Goal: Task Accomplishment & Management: Manage account settings

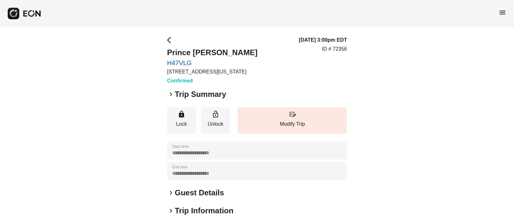
click at [162, 62] on div "**********" at bounding box center [257, 174] width 514 height 294
copy link "H47VLG"
click at [151, 56] on div "**********" at bounding box center [257, 174] width 514 height 294
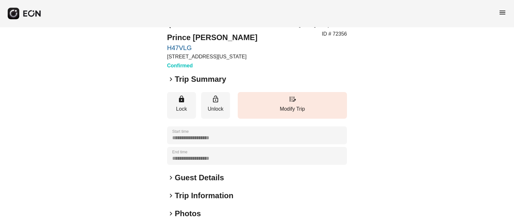
scroll to position [15, 0]
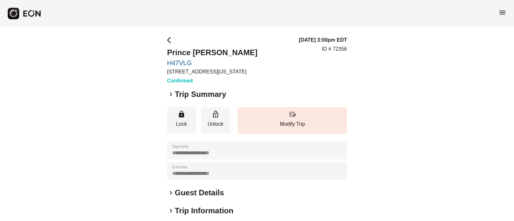
click at [164, 61] on div "**********" at bounding box center [257, 174] width 514 height 294
copy link "H47VLG"
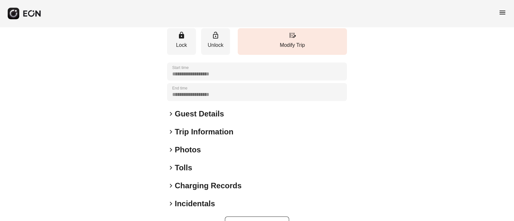
scroll to position [80, 0]
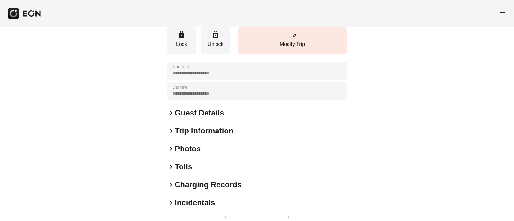
click at [170, 112] on span "keyboard_arrow_right" at bounding box center [171, 113] width 8 height 8
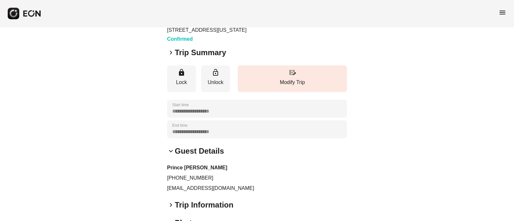
scroll to position [0, 0]
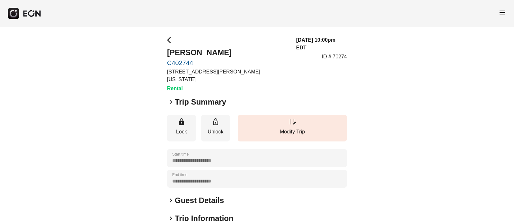
scroll to position [99, 0]
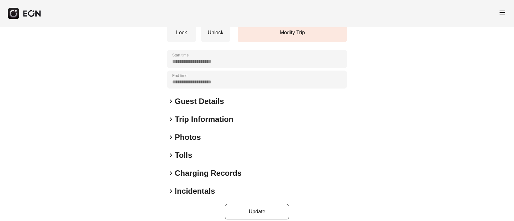
click at [172, 134] on span "keyboard_arrow_right" at bounding box center [171, 138] width 8 height 8
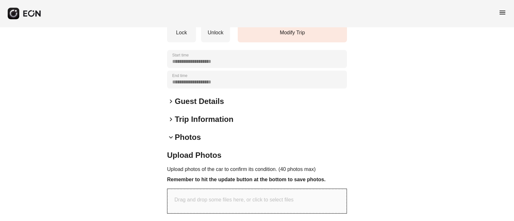
scroll to position [164, 0]
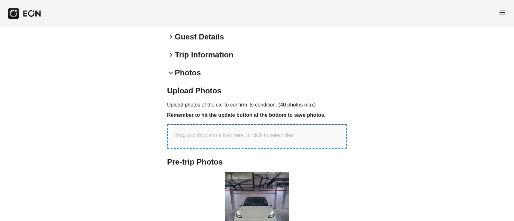
click at [236, 132] on p "Drag and drop some files here, or click to select files" at bounding box center [233, 136] width 119 height 8
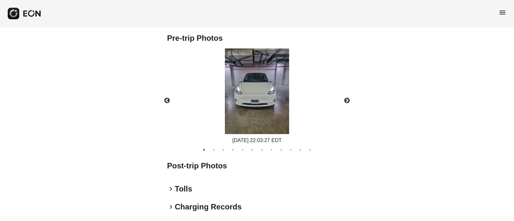
scroll to position [314, 0]
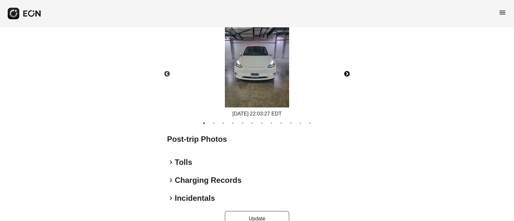
click at [348, 65] on button "Next" at bounding box center [347, 74] width 22 height 22
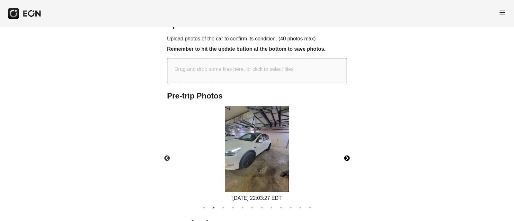
scroll to position [231, 0]
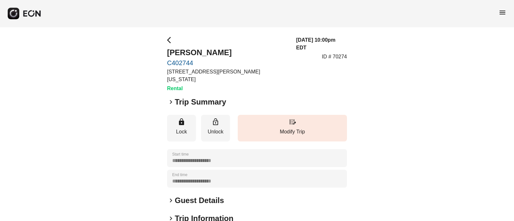
scroll to position [99, 0]
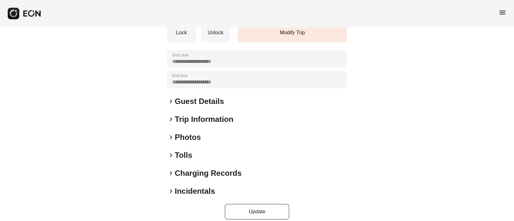
click at [174, 134] on span "keyboard_arrow_right" at bounding box center [171, 138] width 8 height 8
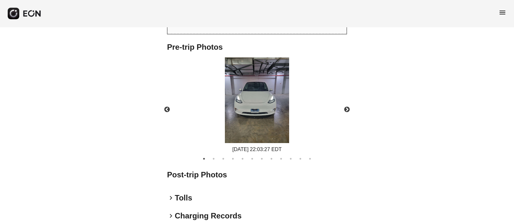
scroll to position [279, 0]
click at [350, 103] on button "Next" at bounding box center [347, 109] width 22 height 22
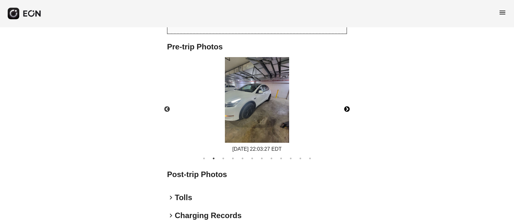
click at [350, 103] on button "Next" at bounding box center [347, 109] width 22 height 22
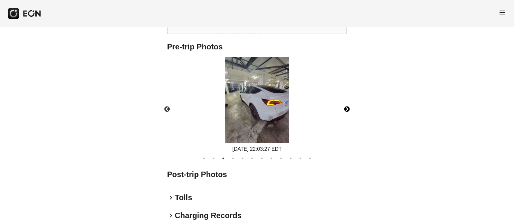
click at [350, 103] on button "Next" at bounding box center [347, 109] width 22 height 22
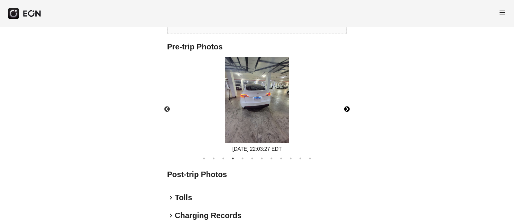
click at [347, 101] on button "Next" at bounding box center [347, 109] width 22 height 22
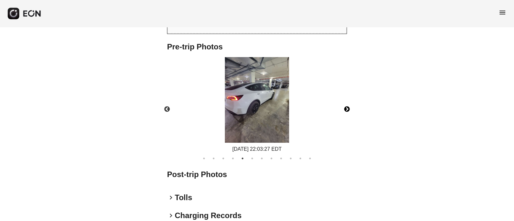
click at [347, 101] on button "Next" at bounding box center [347, 109] width 22 height 22
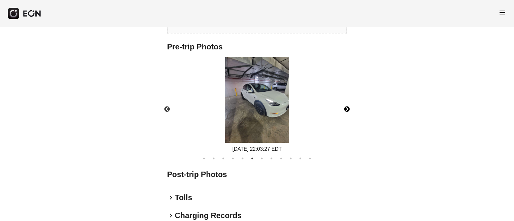
click at [347, 101] on button "Next" at bounding box center [347, 109] width 22 height 22
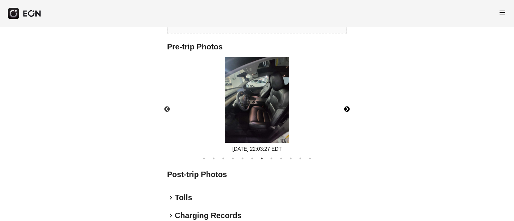
click at [347, 101] on button "Next" at bounding box center [347, 109] width 22 height 22
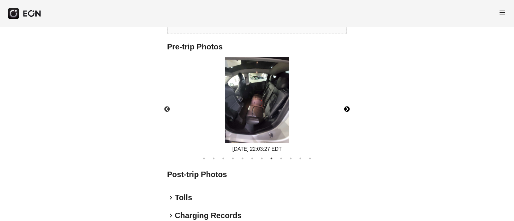
click at [347, 101] on button "Next" at bounding box center [347, 109] width 22 height 22
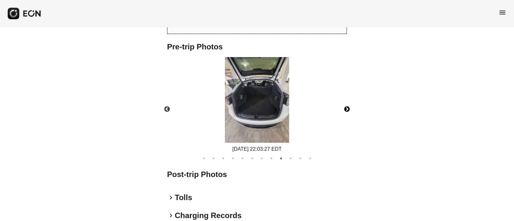
click at [347, 101] on button "Next" at bounding box center [347, 109] width 22 height 22
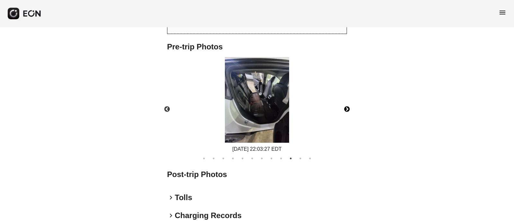
click at [347, 101] on button "Next" at bounding box center [347, 109] width 22 height 22
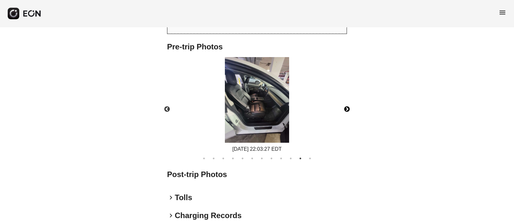
click at [347, 101] on button "Next" at bounding box center [347, 109] width 22 height 22
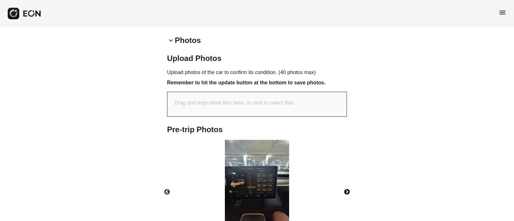
scroll to position [191, 0]
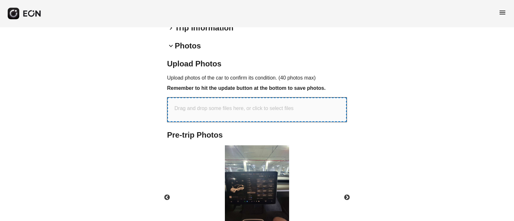
click at [231, 105] on p "Drag and drop some files here, or click to select files" at bounding box center [233, 109] width 119 height 8
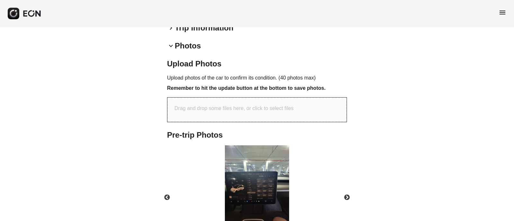
type input "**********"
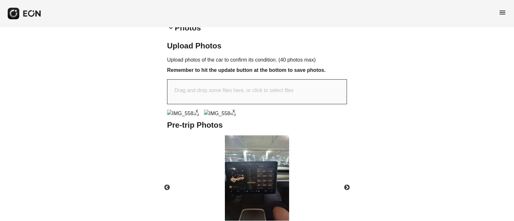
scroll to position [209, 0]
click at [215, 117] on img at bounding box center [220, 114] width 32 height 8
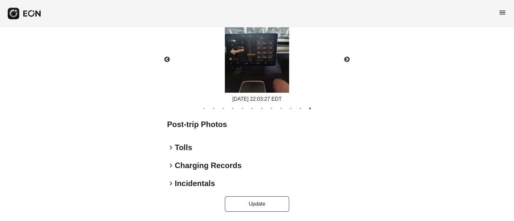
scroll to position [388, 0]
click at [262, 204] on button "Update" at bounding box center [257, 204] width 64 height 15
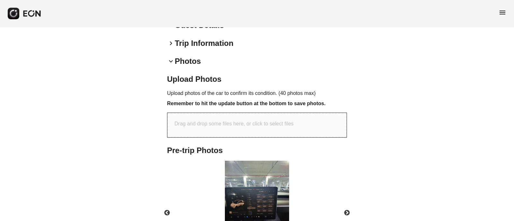
scroll to position [176, 0]
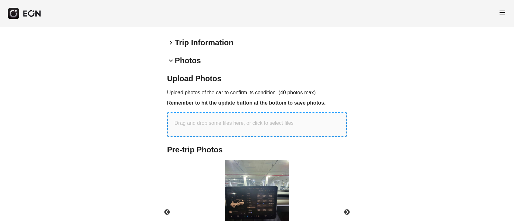
click at [232, 112] on div "Drag and drop some files here, or click to select files" at bounding box center [256, 124] width 179 height 24
type input "**********"
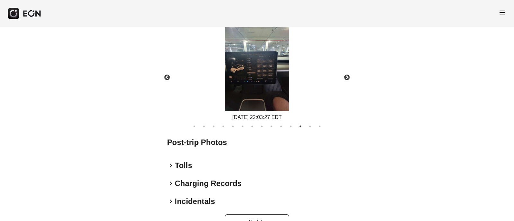
scroll to position [387, 0]
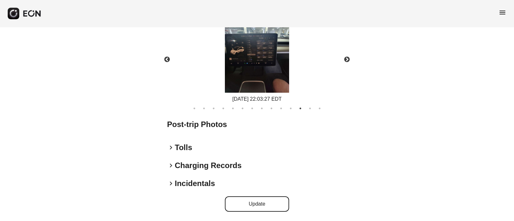
click at [263, 200] on button "Update" at bounding box center [257, 204] width 64 height 15
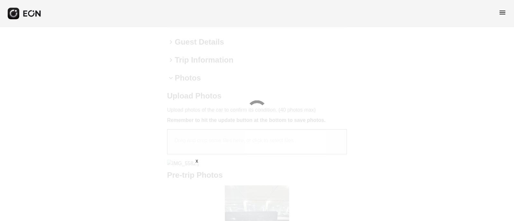
scroll to position [0, 0]
